Goal: Navigation & Orientation: Find specific page/section

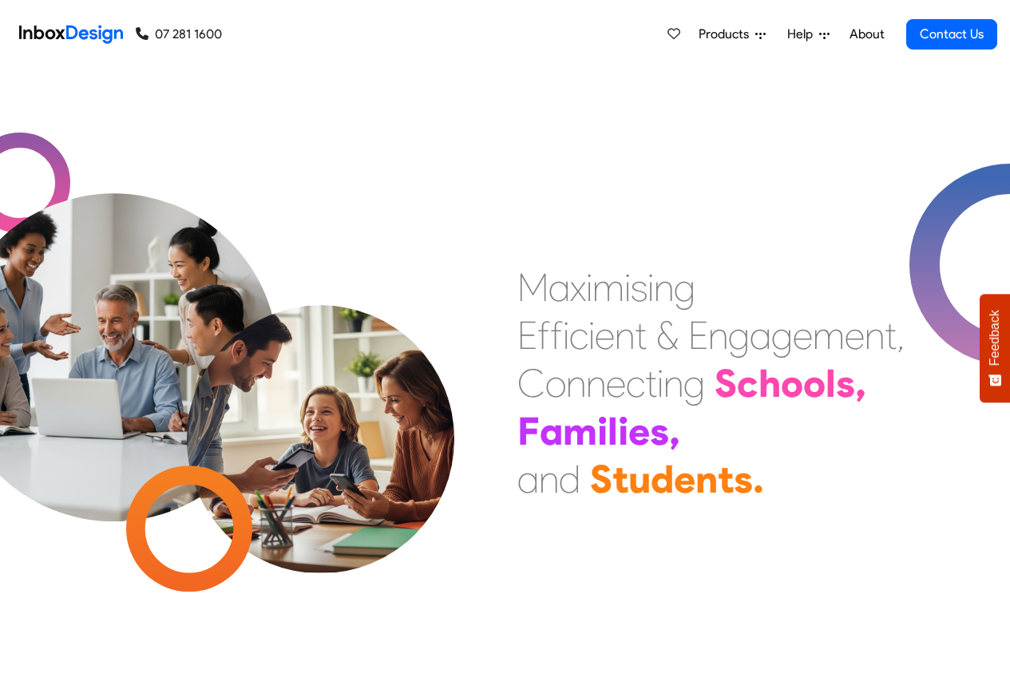
click at [740, 36] on span "Products" at bounding box center [726, 34] width 57 height 19
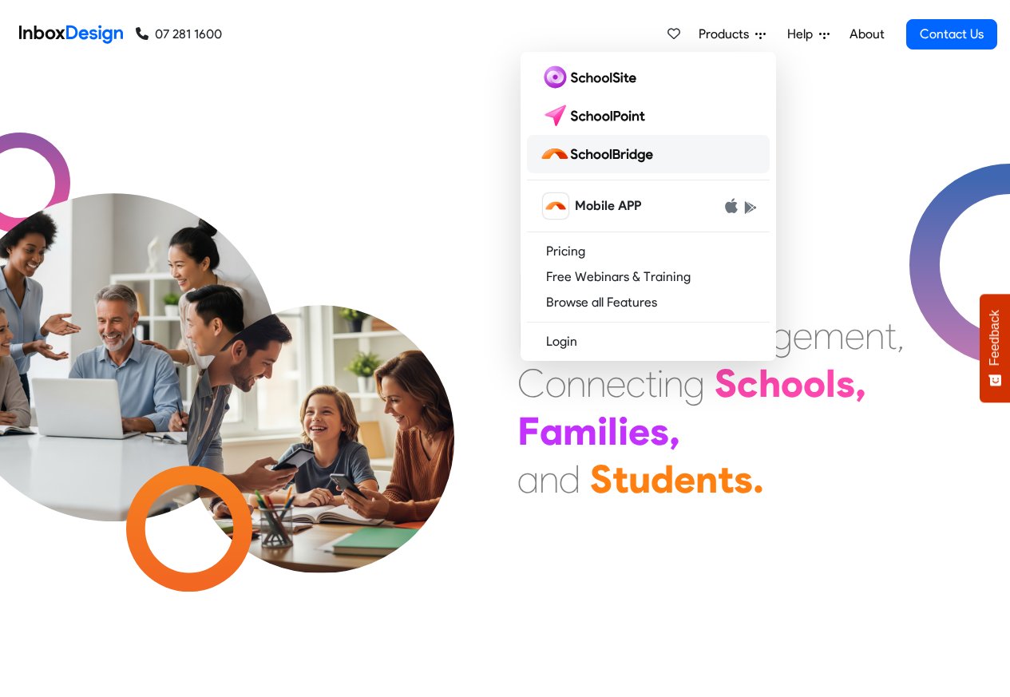
click at [611, 158] on img at bounding box center [600, 154] width 120 height 26
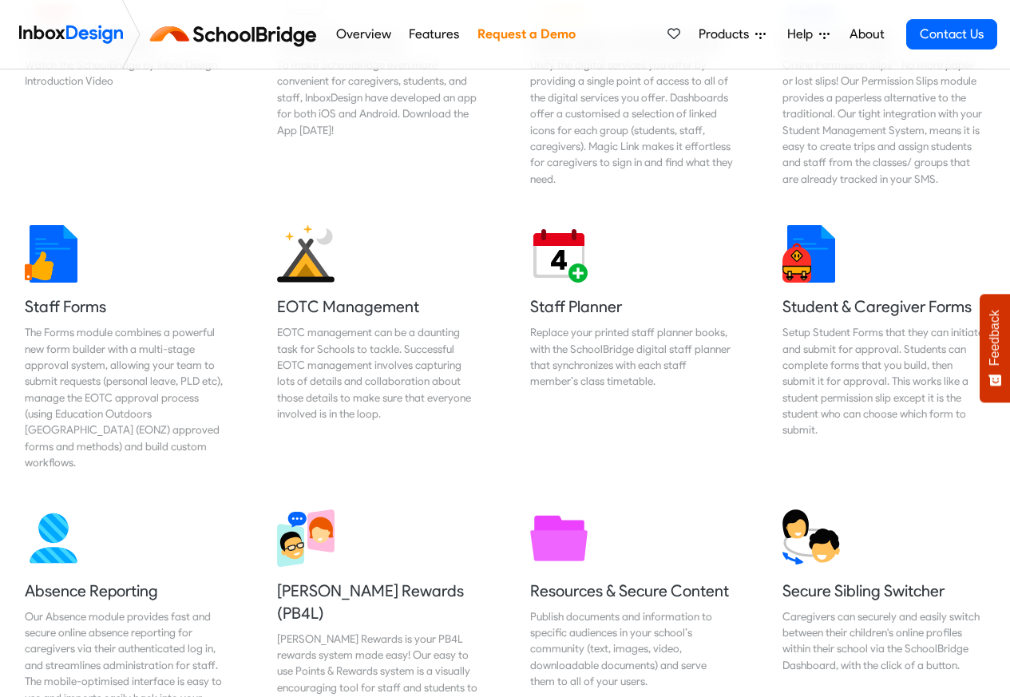
scroll to position [532, 0]
